Goal: Information Seeking & Learning: Compare options

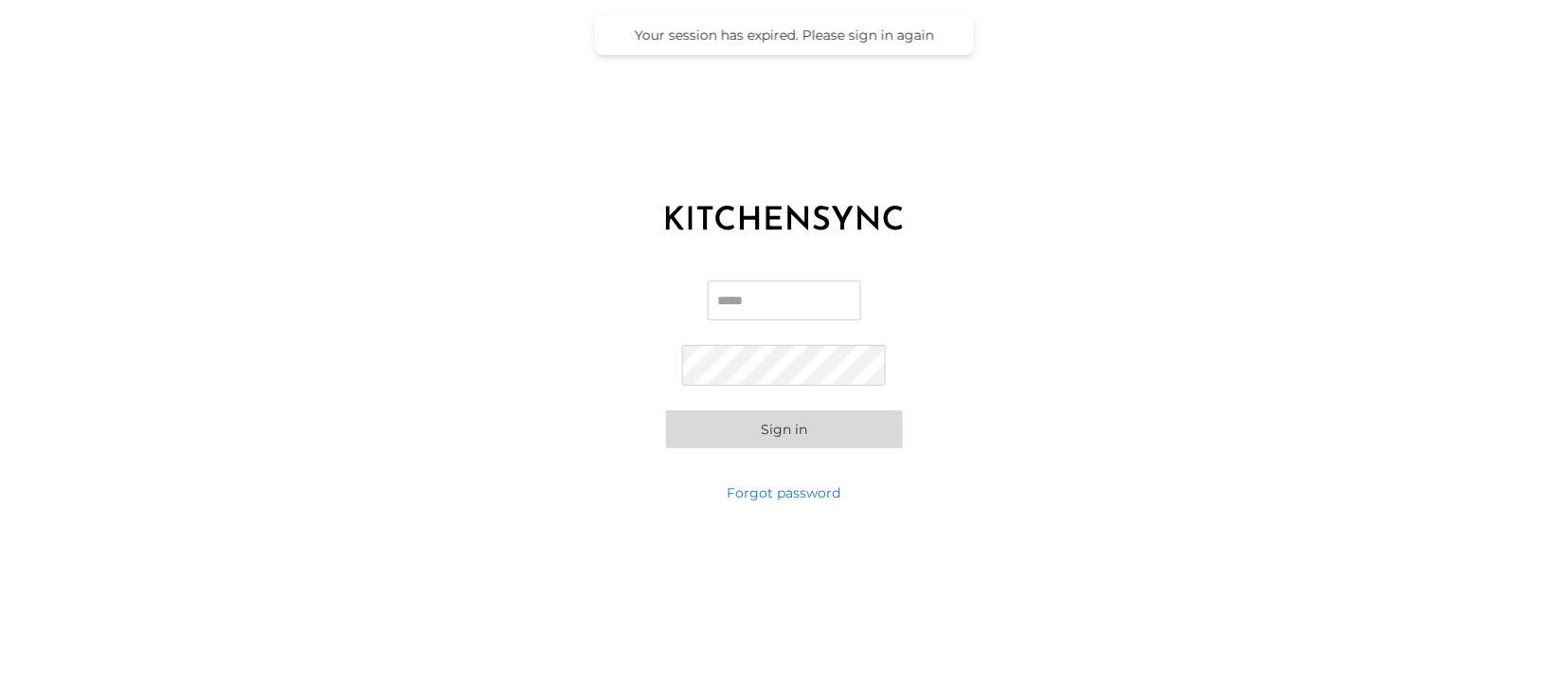
type input "**********"
click at [771, 432] on button "Sign in" at bounding box center [784, 429] width 237 height 38
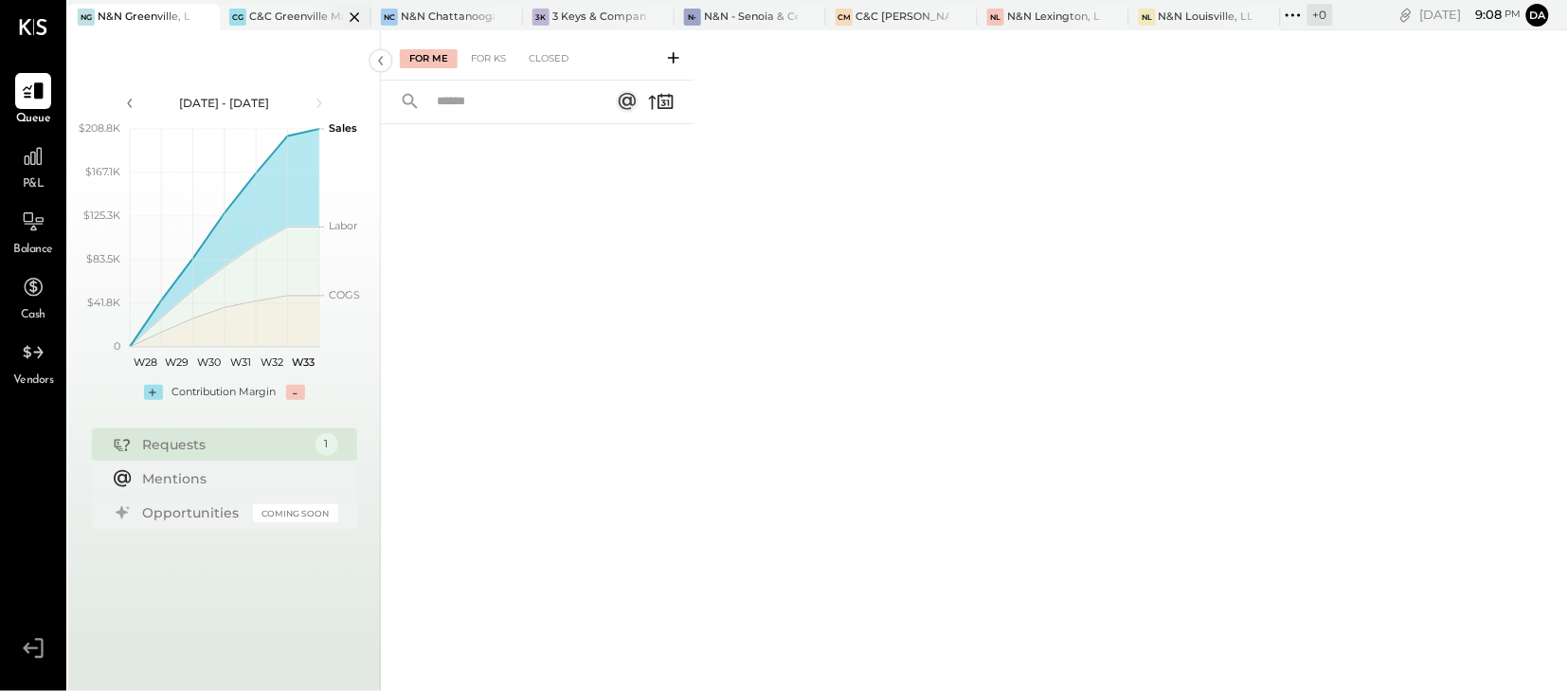
click at [284, 16] on div "C&C Greenville Main, LLC" at bounding box center [295, 17] width 94 height 16
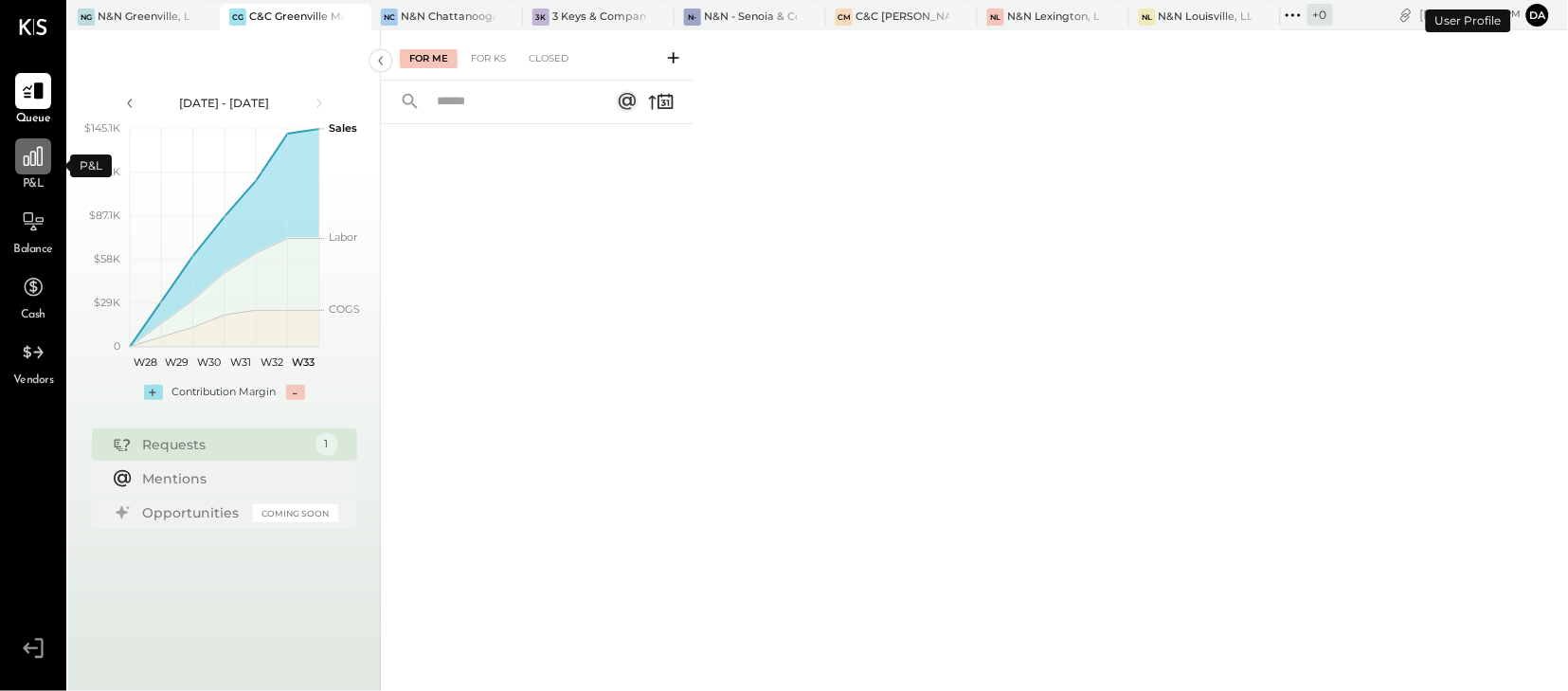
click at [29, 157] on icon at bounding box center [32, 155] width 24 height 24
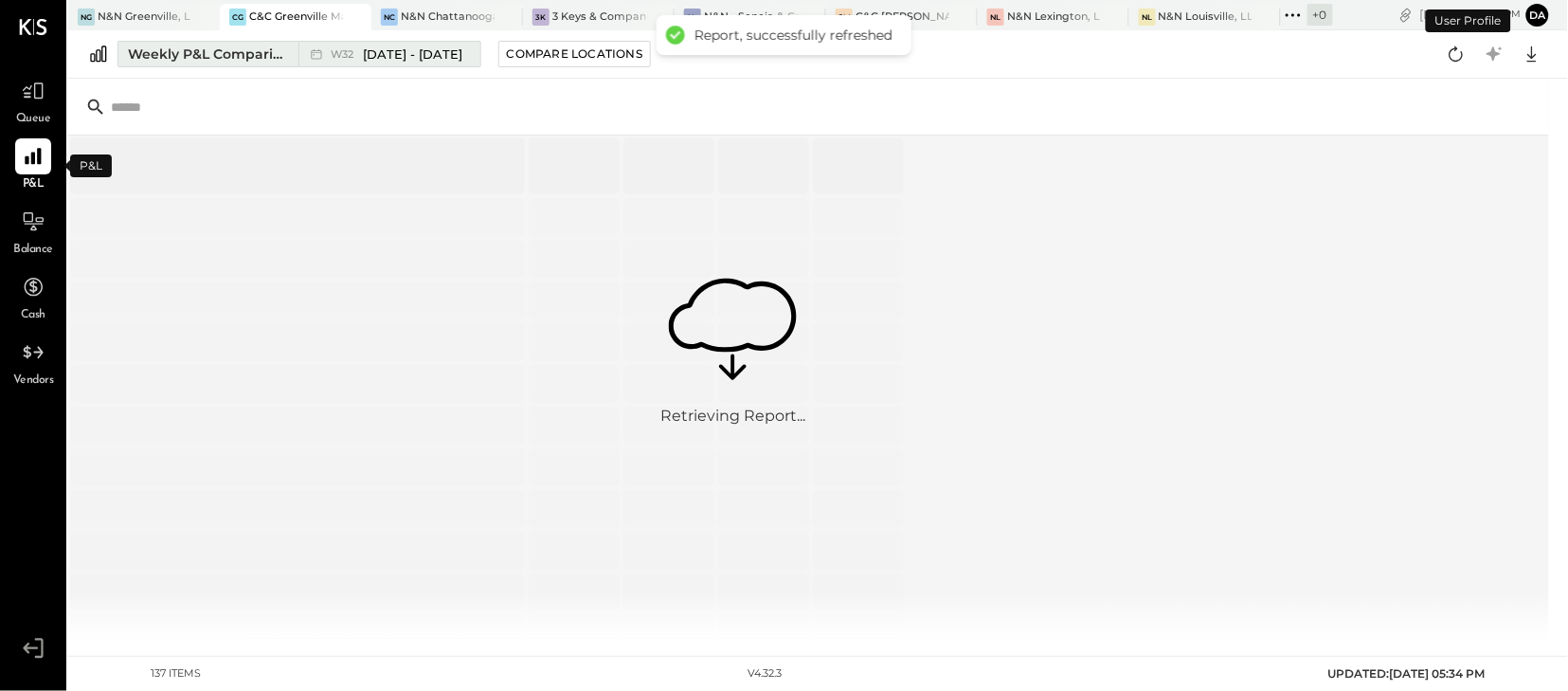
click at [222, 63] on button "Weekly P&L Comparison W32 [DATE] - [DATE]" at bounding box center [299, 53] width 363 height 26
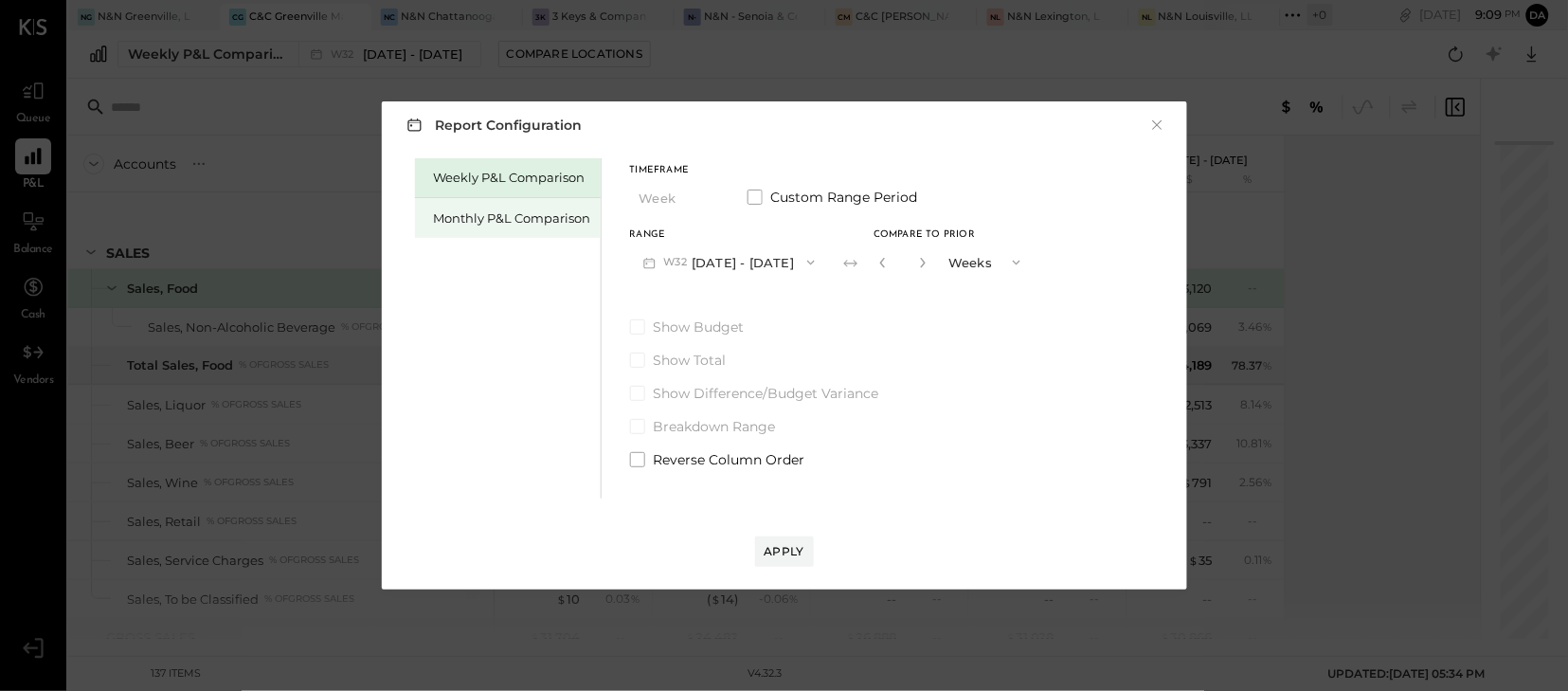
click at [463, 225] on div "Monthly P&L Comparison" at bounding box center [513, 218] width 157 height 18
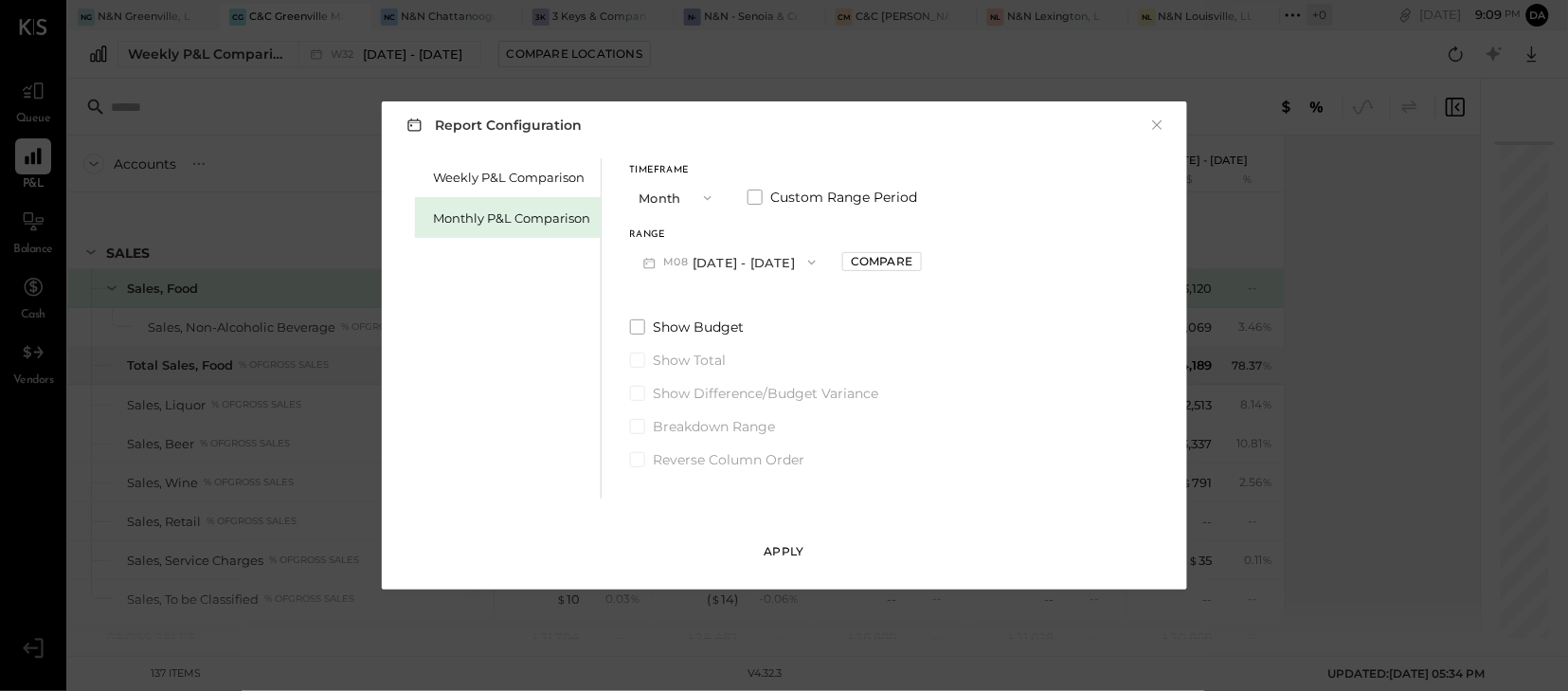
click at [775, 553] on div "Apply" at bounding box center [784, 551] width 40 height 17
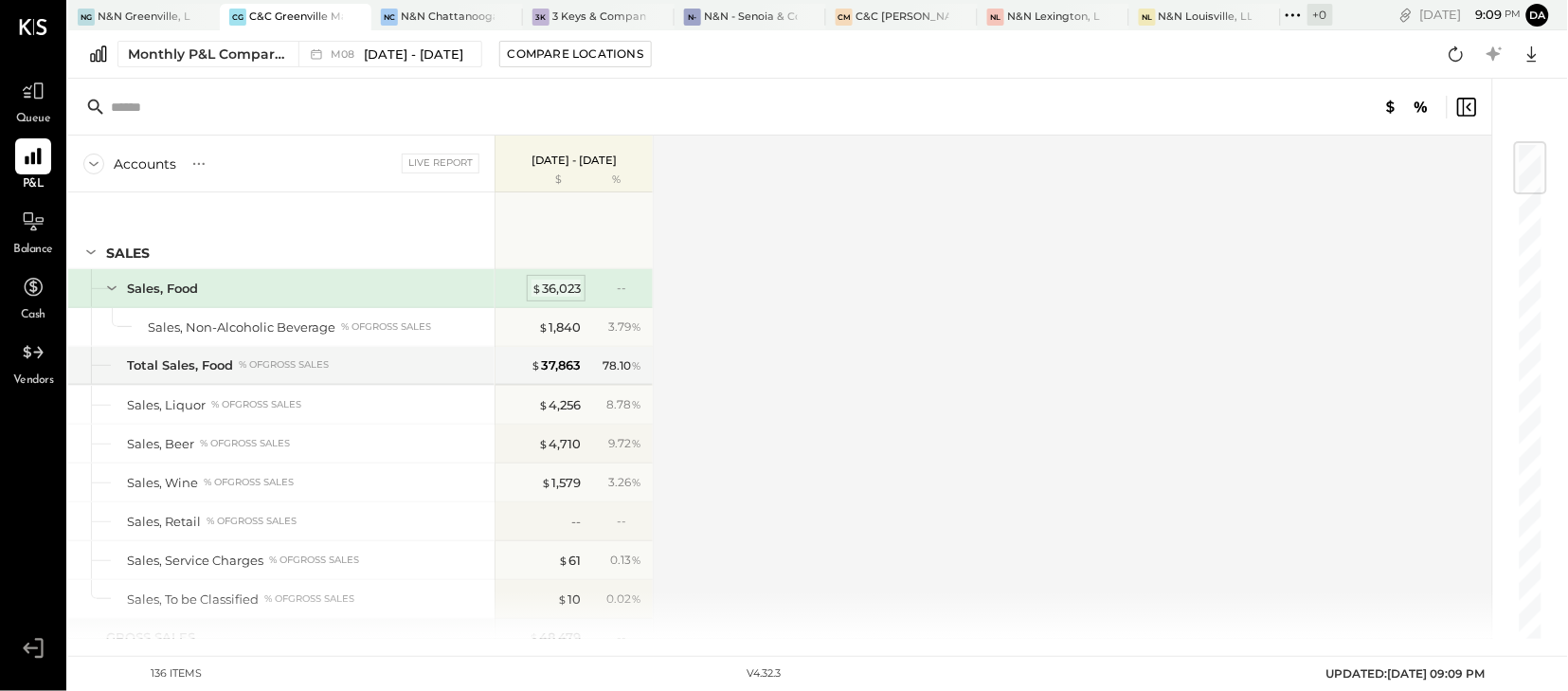
click at [563, 291] on div "$ 36,023" at bounding box center [556, 289] width 50 height 18
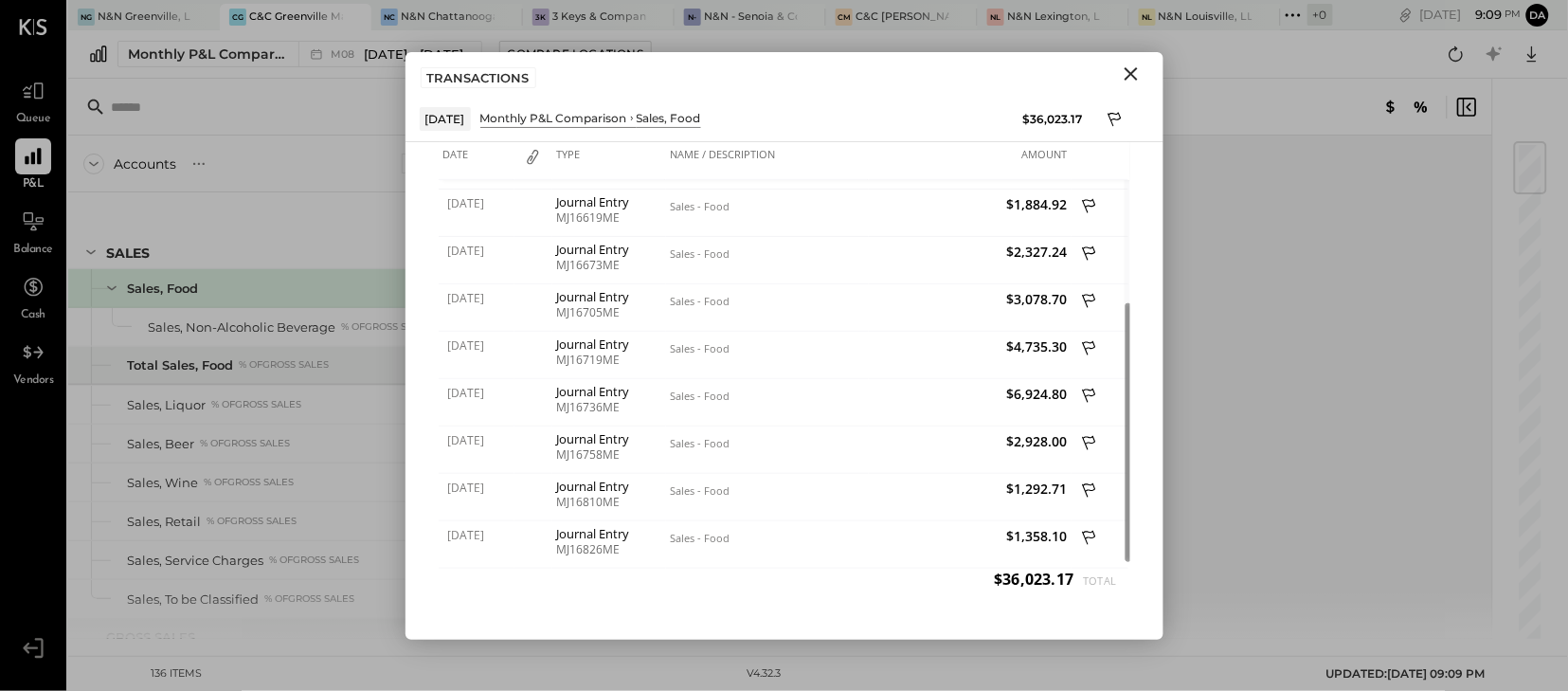
click at [1125, 78] on icon "Close" at bounding box center [1131, 74] width 14 height 14
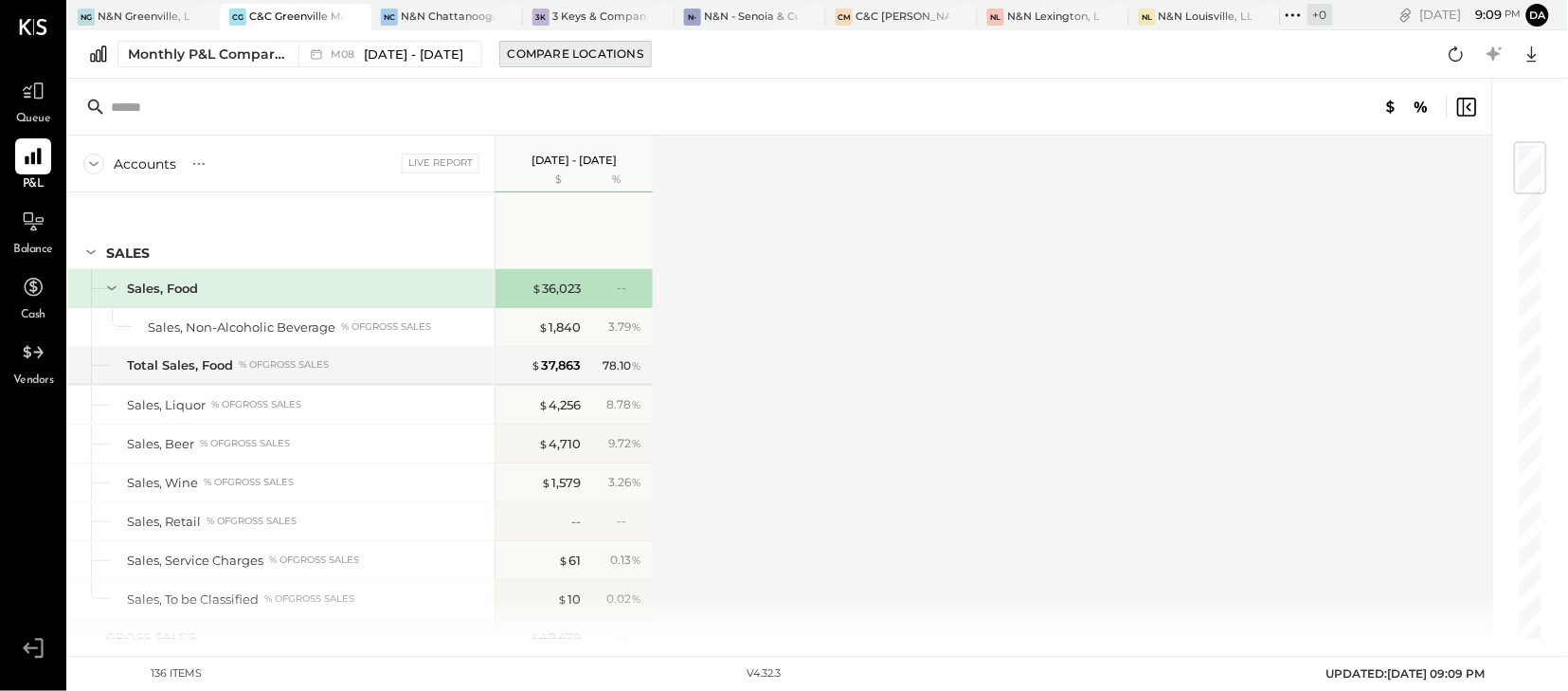
click at [596, 50] on div "Compare Locations" at bounding box center [575, 53] width 135 height 17
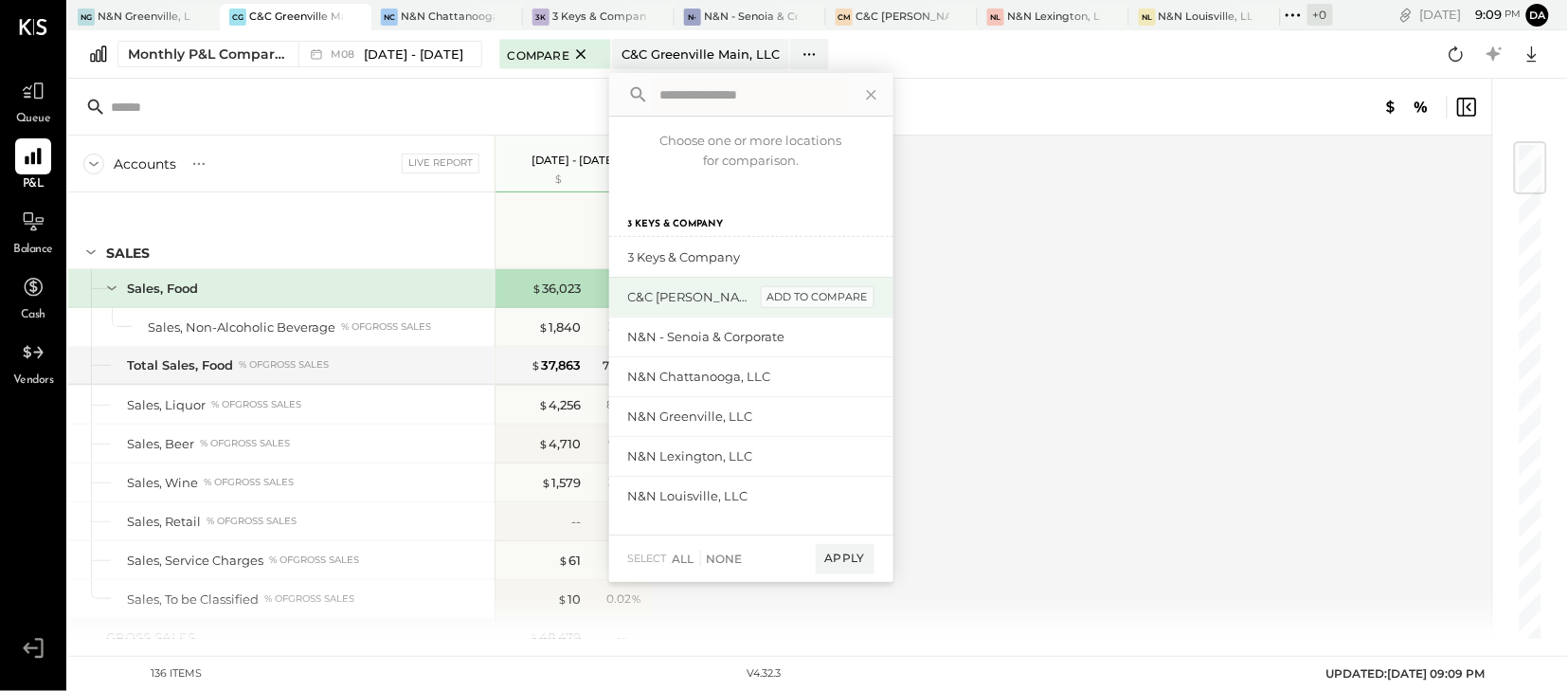
click at [794, 289] on div "add to compare" at bounding box center [817, 296] width 114 height 22
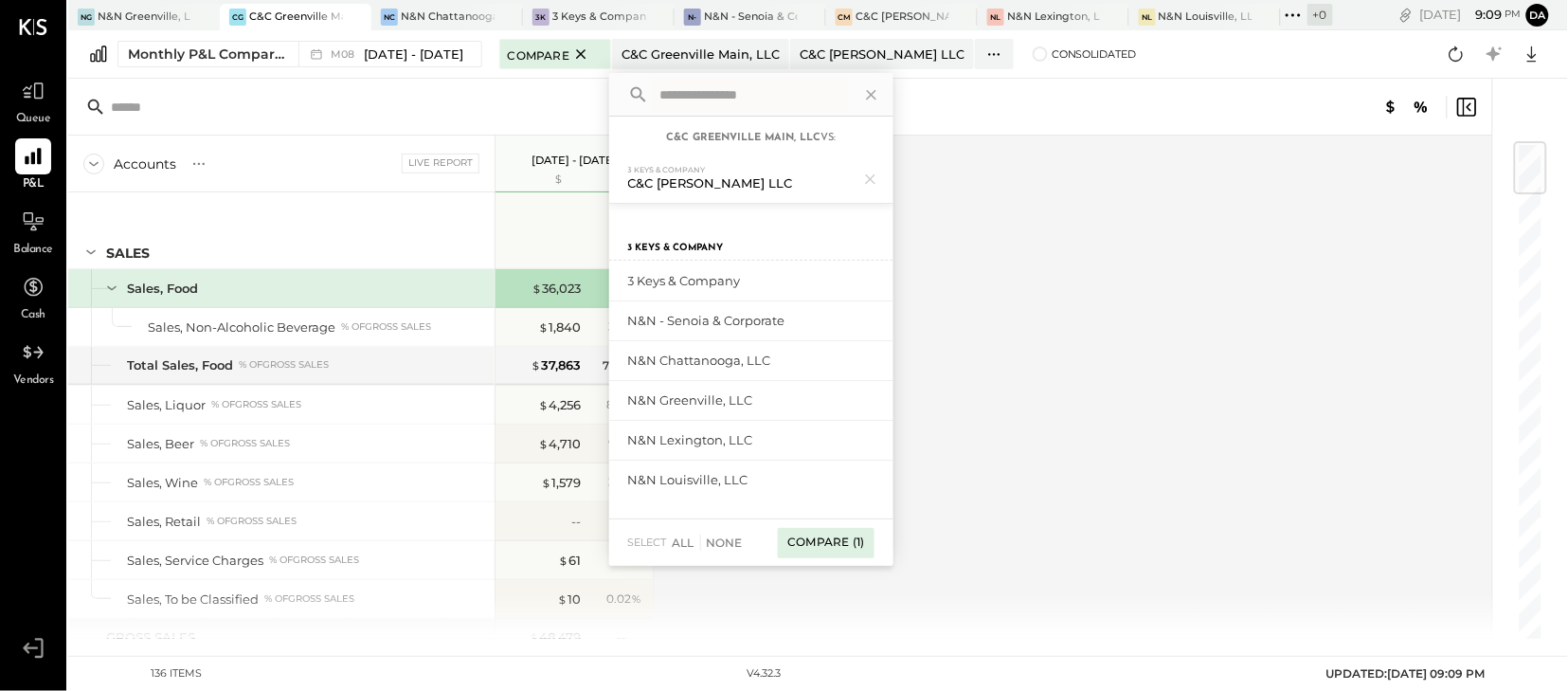
click at [801, 546] on div "Compare (1)" at bounding box center [825, 542] width 95 height 30
